Goal: Information Seeking & Learning: Find specific page/section

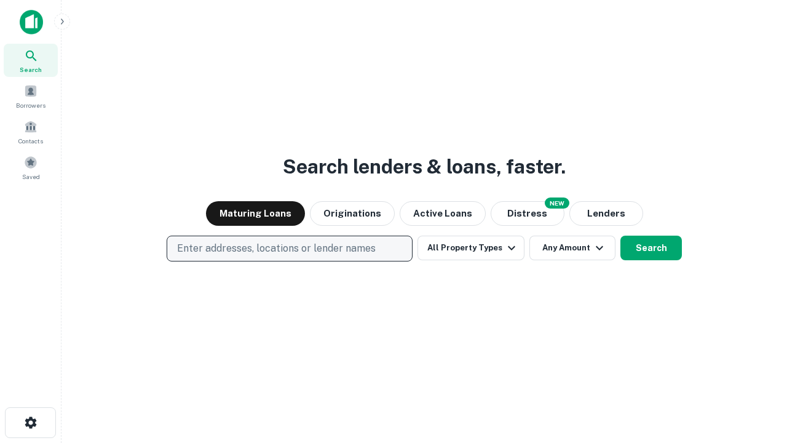
click at [289, 248] on p "Enter addresses, locations or lender names" at bounding box center [276, 248] width 199 height 15
type input "**********"
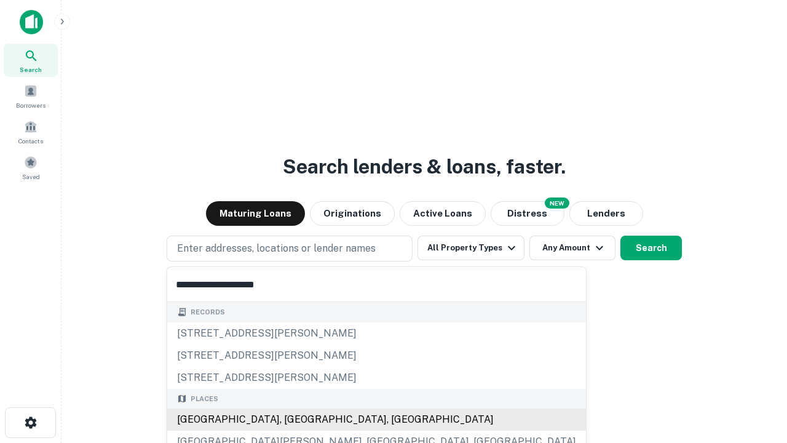
click at [294, 419] on div "Santa Monica, CA, USA" at bounding box center [376, 419] width 419 height 22
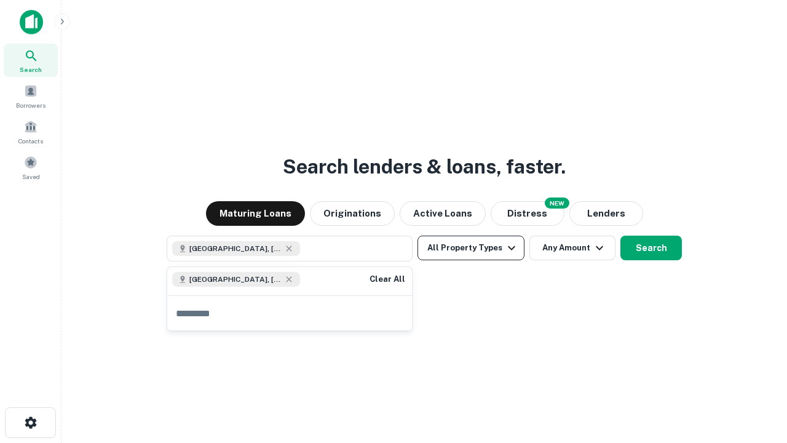
click at [471, 248] on button "All Property Types" at bounding box center [470, 247] width 107 height 25
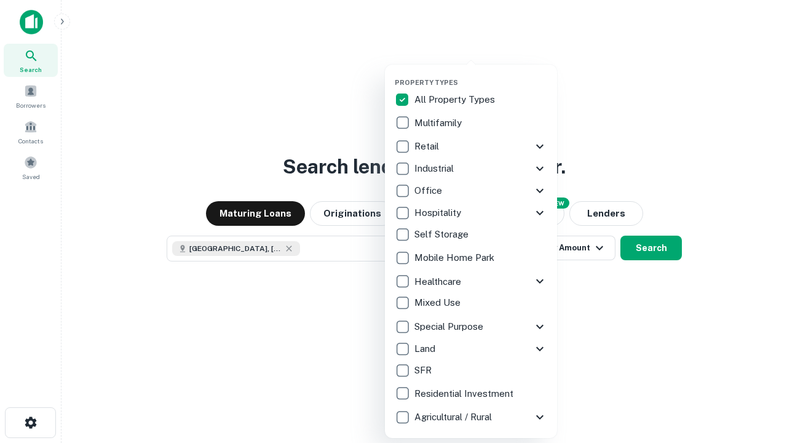
click at [481, 74] on button "button" at bounding box center [481, 74] width 172 height 1
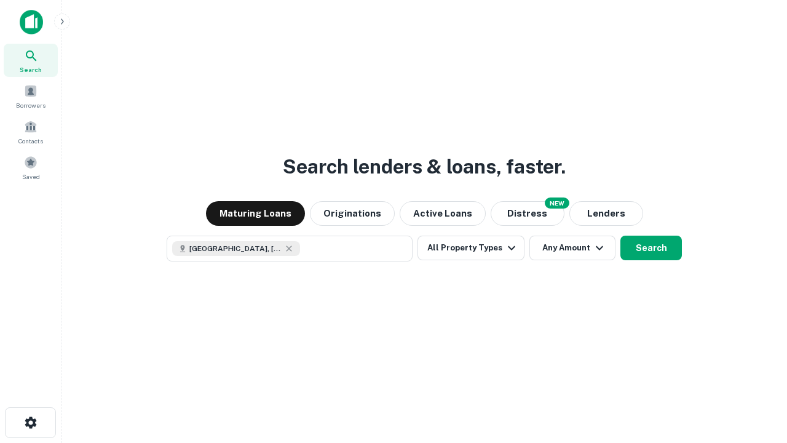
scroll to position [20, 0]
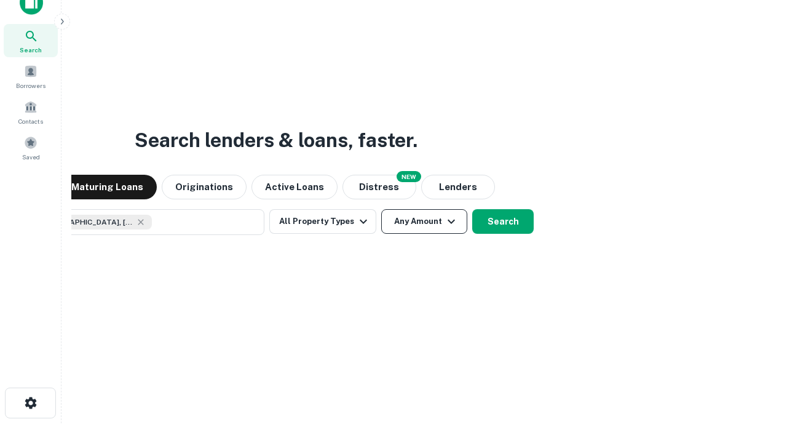
click at [381, 209] on button "Any Amount" at bounding box center [424, 221] width 86 height 25
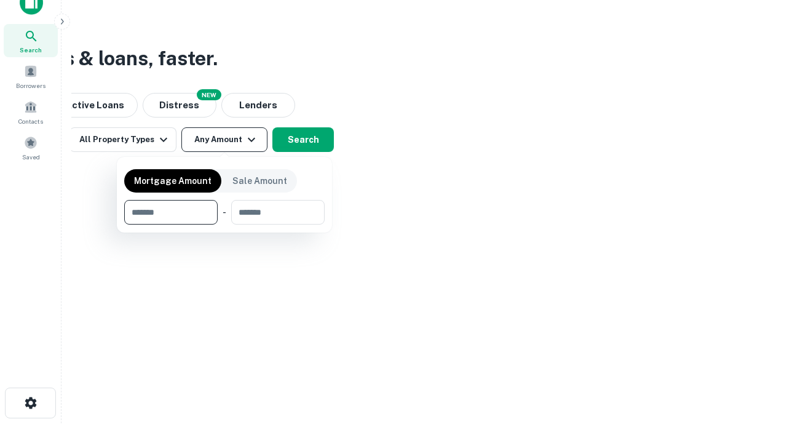
type input "*******"
click at [224, 224] on button "button" at bounding box center [224, 224] width 200 height 1
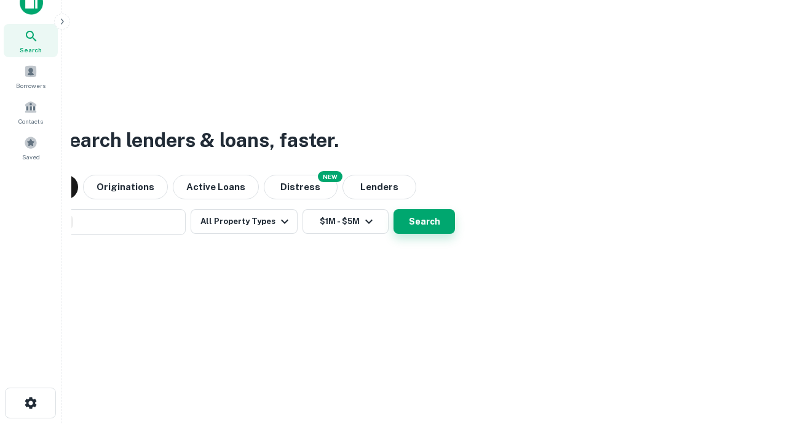
click at [393, 209] on button "Search" at bounding box center [423, 221] width 61 height 25
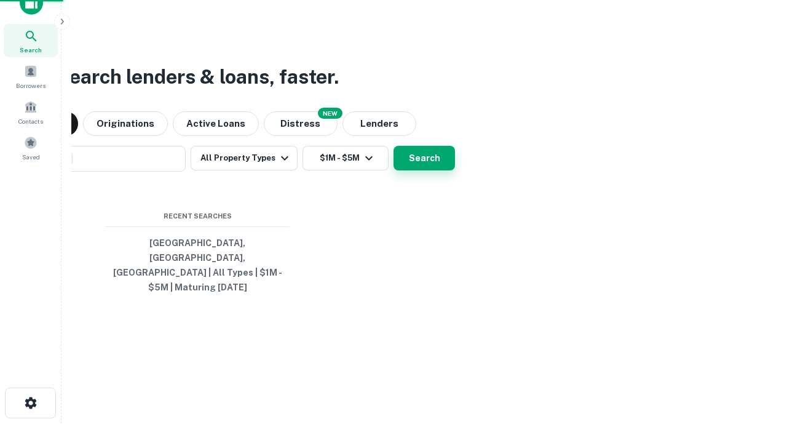
scroll to position [40, 348]
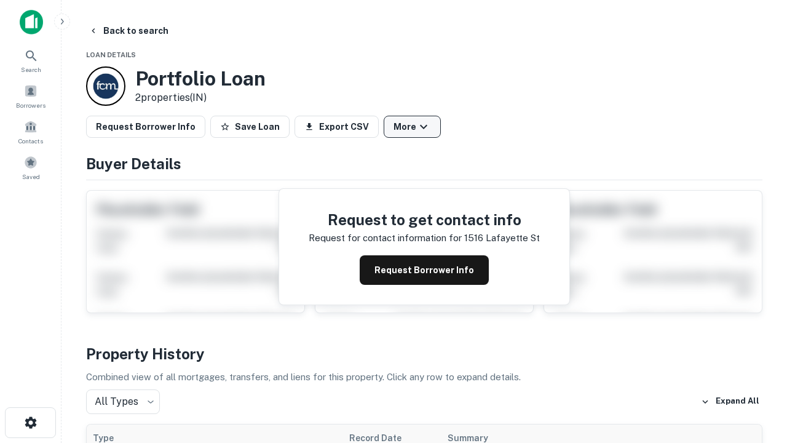
click at [412, 127] on button "More" at bounding box center [412, 127] width 57 height 22
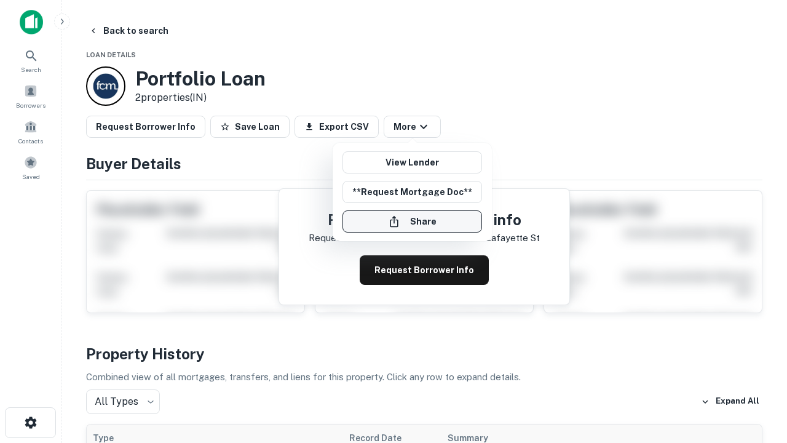
click at [412, 221] on button "Share" at bounding box center [412, 221] width 140 height 22
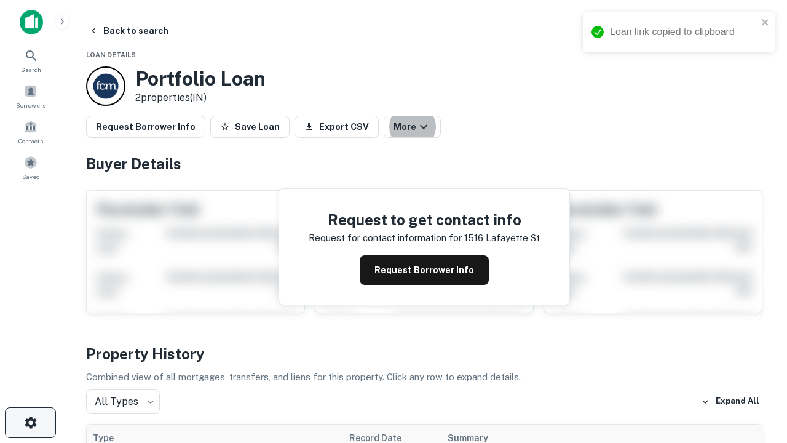
click at [30, 422] on icon "button" at bounding box center [30, 422] width 15 height 15
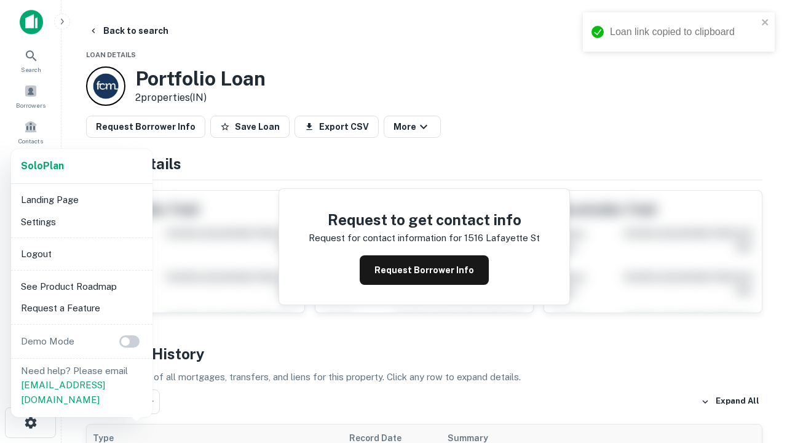
click at [81, 253] on li "Logout" at bounding box center [82, 254] width 132 height 22
